Goal: Information Seeking & Learning: Find specific fact

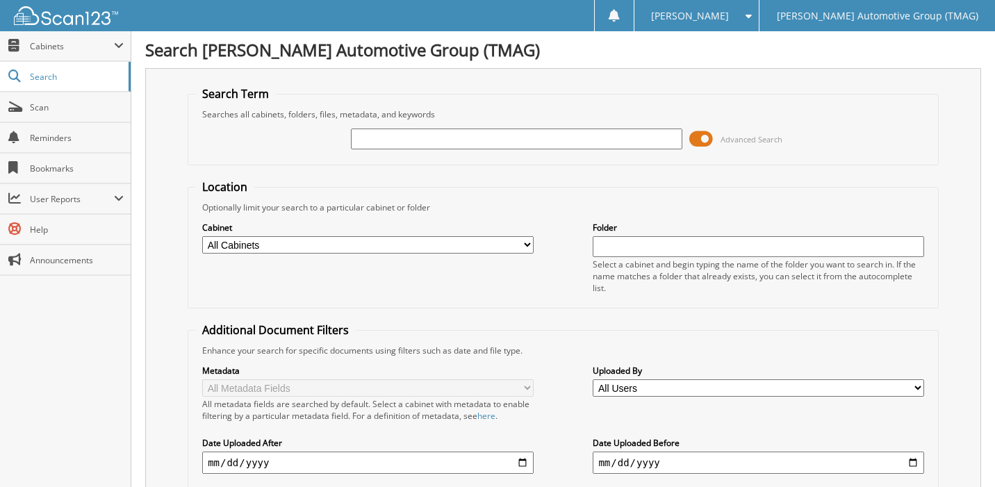
click at [395, 140] on input "text" at bounding box center [516, 139] width 331 height 21
type input "5201955"
drag, startPoint x: 408, startPoint y: 142, endPoint x: 300, endPoint y: 140, distance: 108.4
click at [300, 140] on div "5201955 Advanced Search" at bounding box center [563, 139] width 736 height 38
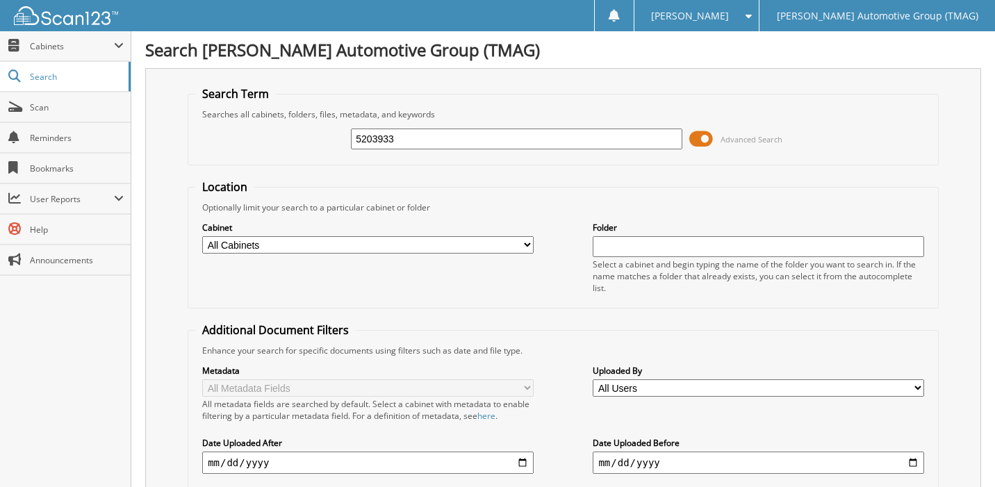
type input "5203933"
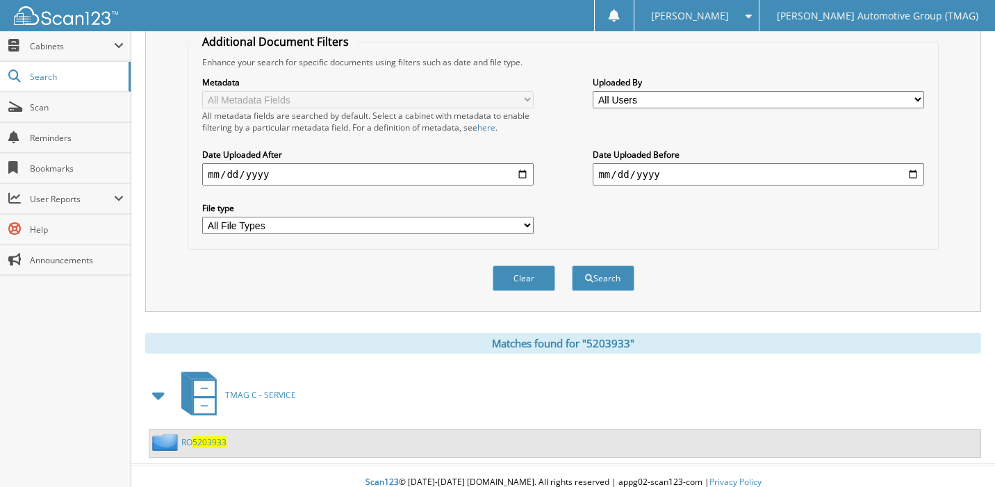
scroll to position [302, 0]
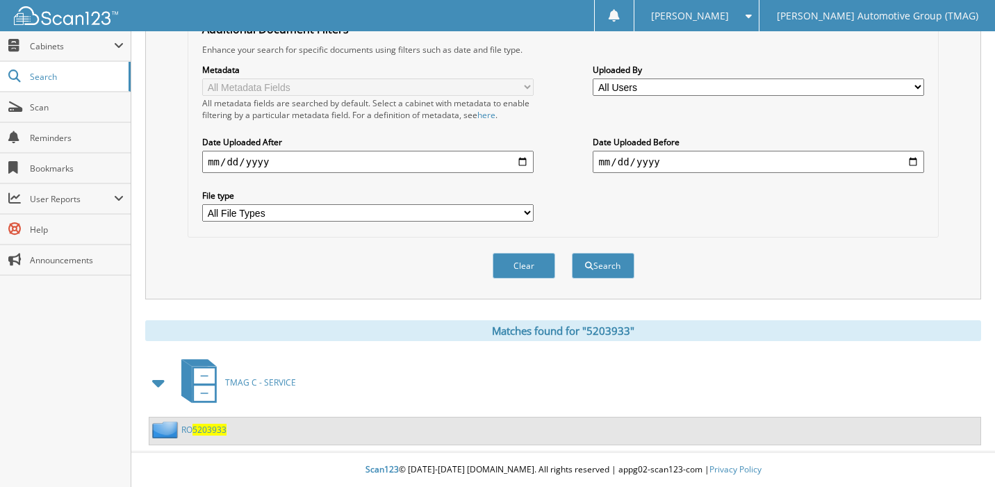
click at [211, 429] on span "5203933" at bounding box center [209, 430] width 34 height 12
